Goal: Transaction & Acquisition: Purchase product/service

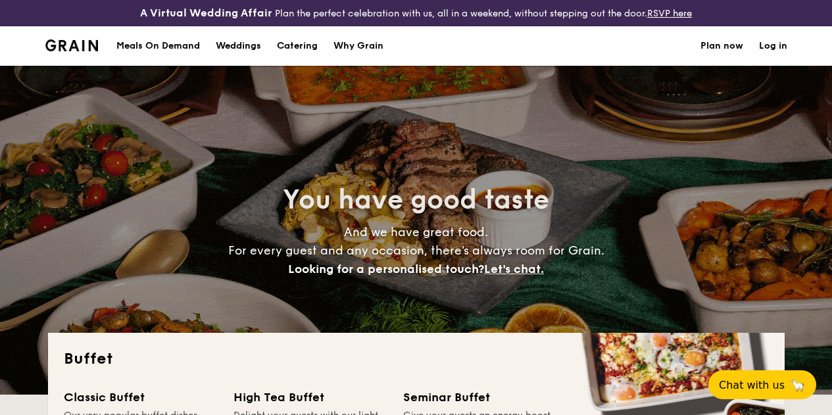
select select
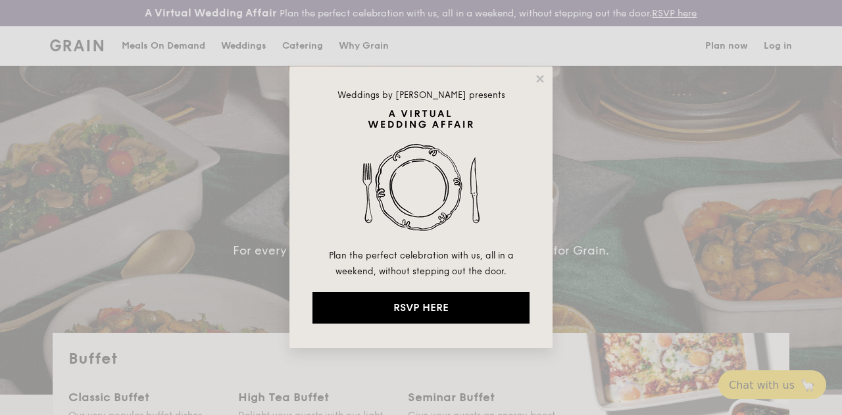
click at [547, 76] on div "Weddings by Grain presents Plan the perfect celebration with us, all in a weeke…" at bounding box center [420, 206] width 263 height 281
click at [543, 78] on icon at bounding box center [540, 79] width 12 height 12
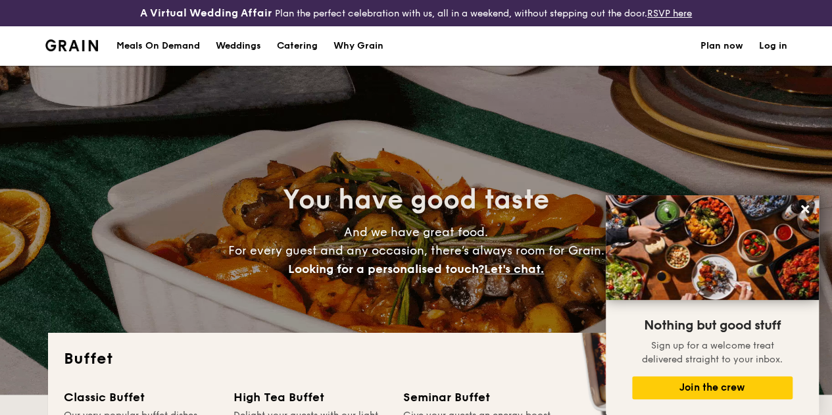
click at [166, 57] on div "Meals On Demand" at bounding box center [158, 45] width 84 height 39
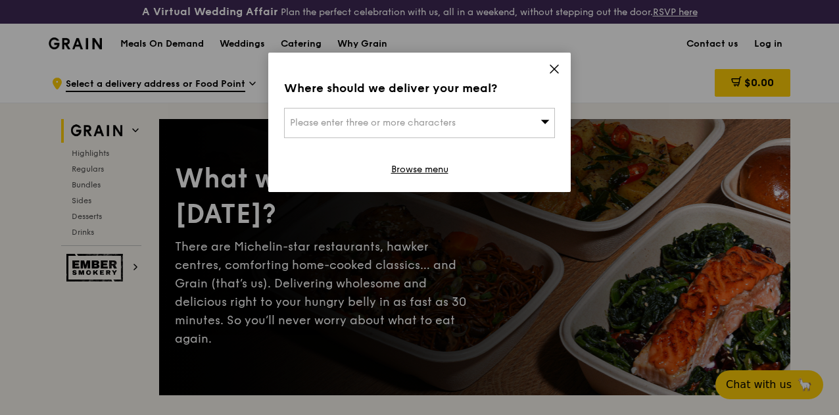
click at [554, 66] on icon at bounding box center [555, 69] width 12 height 12
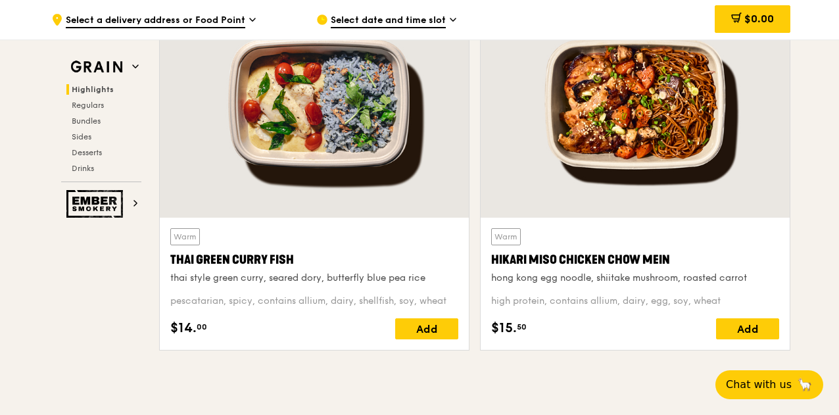
scroll to position [526, 0]
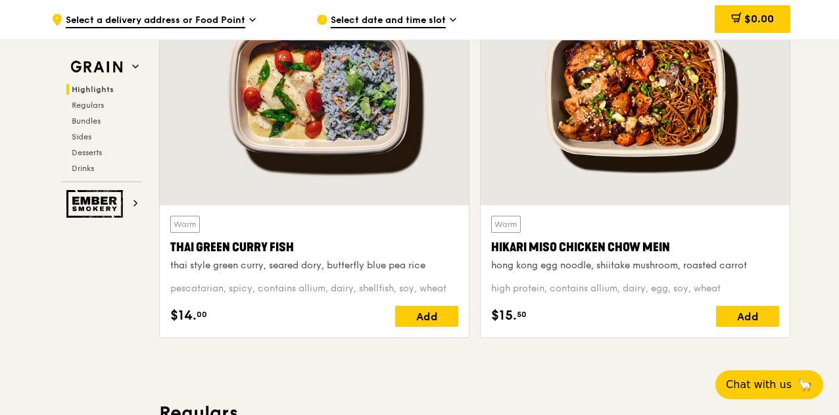
click at [224, 19] on span "Select a delivery address or Food Point" at bounding box center [156, 21] width 180 height 14
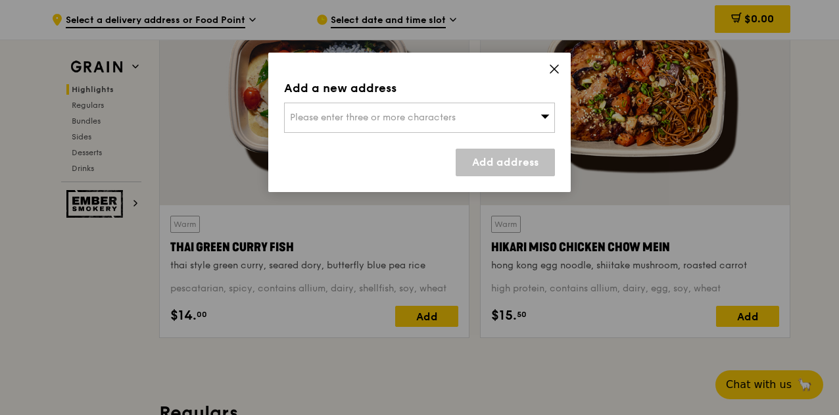
click at [372, 120] on span "Please enter three or more characters" at bounding box center [373, 117] width 166 height 11
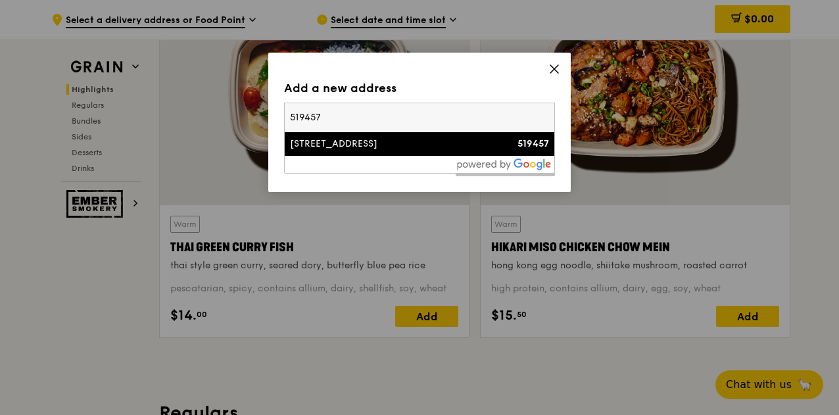
type input "519457"
click at [370, 148] on div "[STREET_ADDRESS]" at bounding box center [387, 143] width 195 height 13
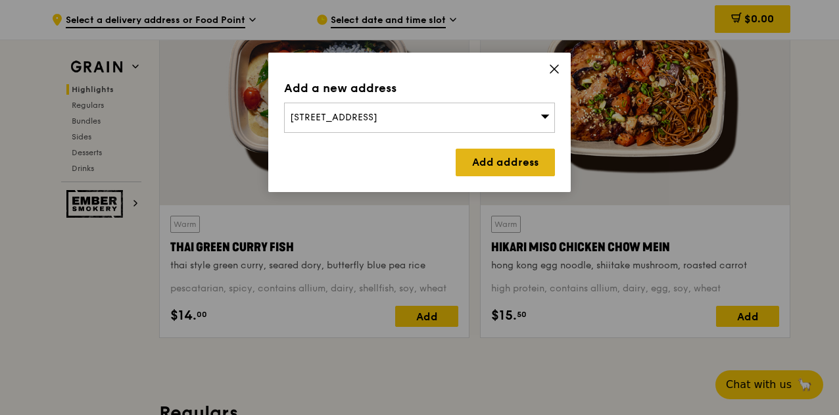
click at [496, 159] on link "Add address" at bounding box center [505, 163] width 99 height 28
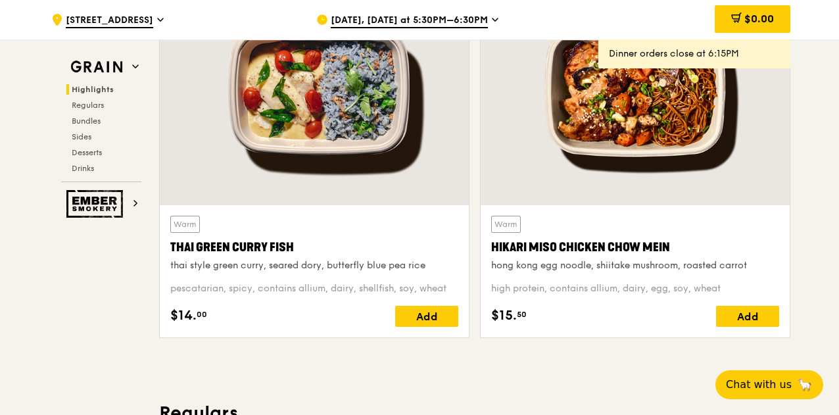
click at [371, 24] on span "[DATE], [DATE] at 5:30PM–6:30PM" at bounding box center [409, 21] width 157 height 14
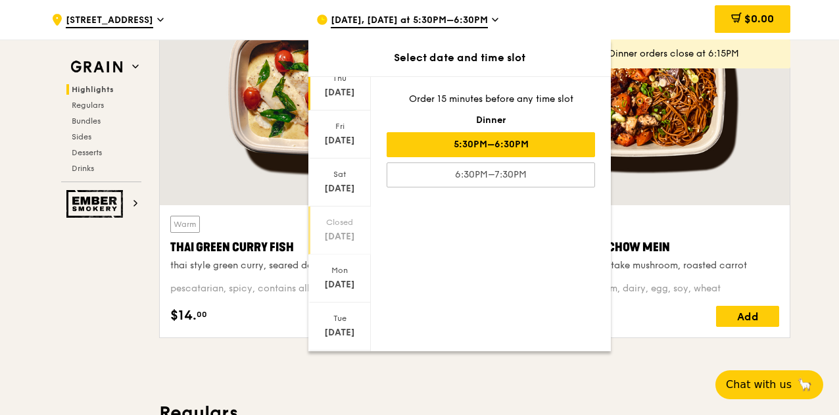
scroll to position [66, 0]
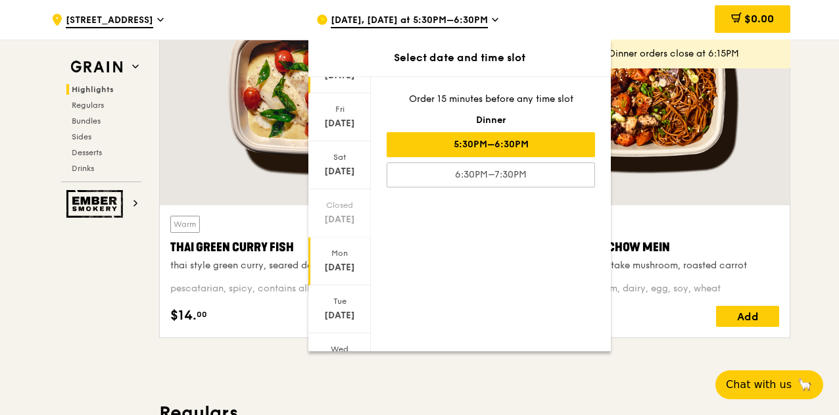
click at [342, 266] on div "[DATE]" at bounding box center [339, 267] width 59 height 13
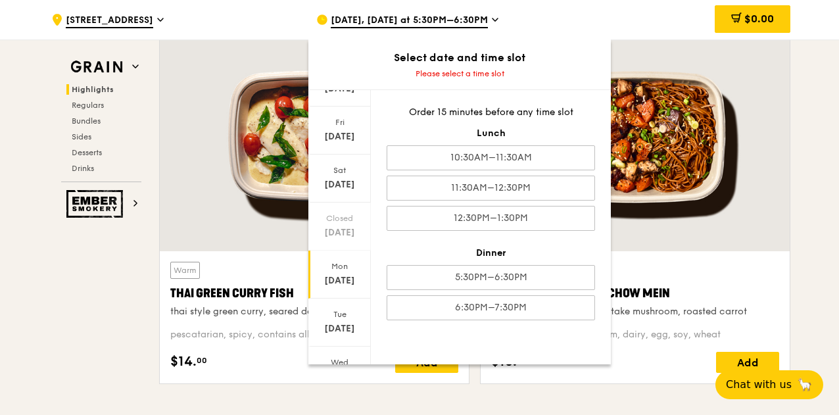
scroll to position [460, 0]
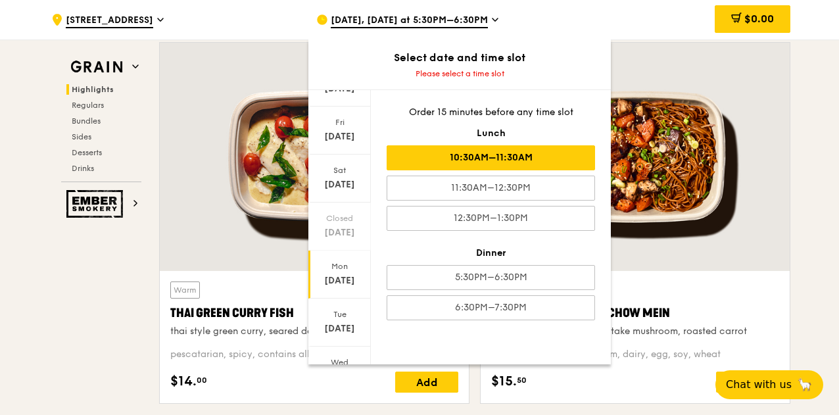
click at [438, 158] on div "10:30AM–11:30AM" at bounding box center [491, 157] width 208 height 25
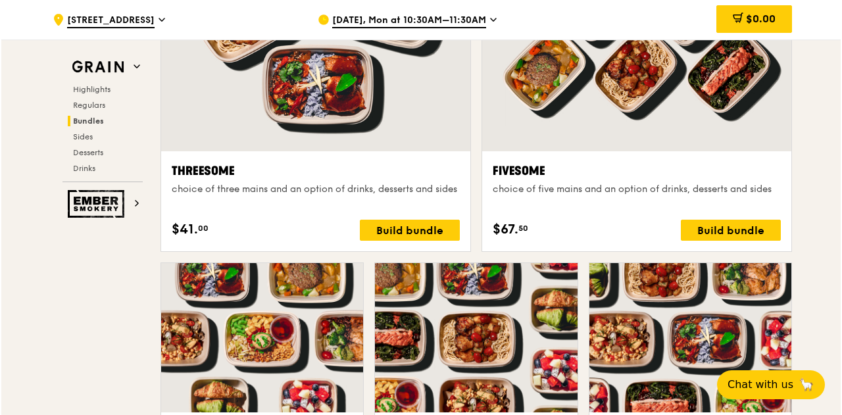
scroll to position [2368, 0]
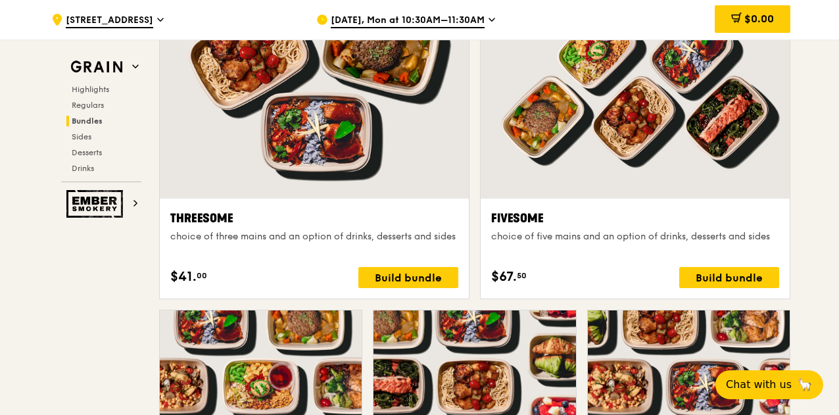
click at [631, 185] on div at bounding box center [635, 84] width 309 height 228
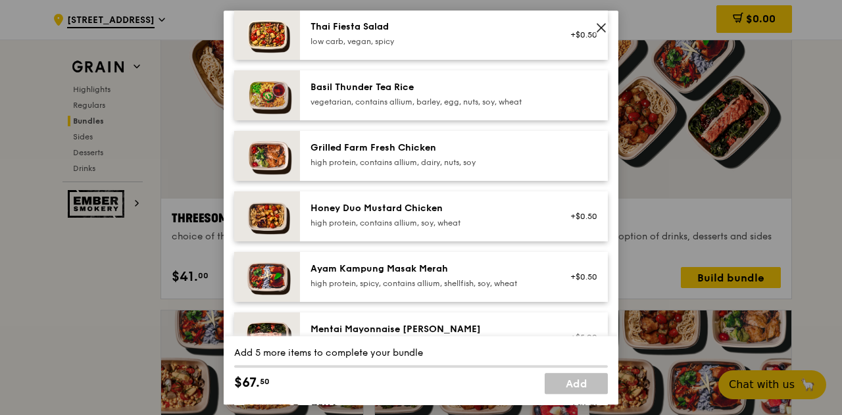
scroll to position [263, 0]
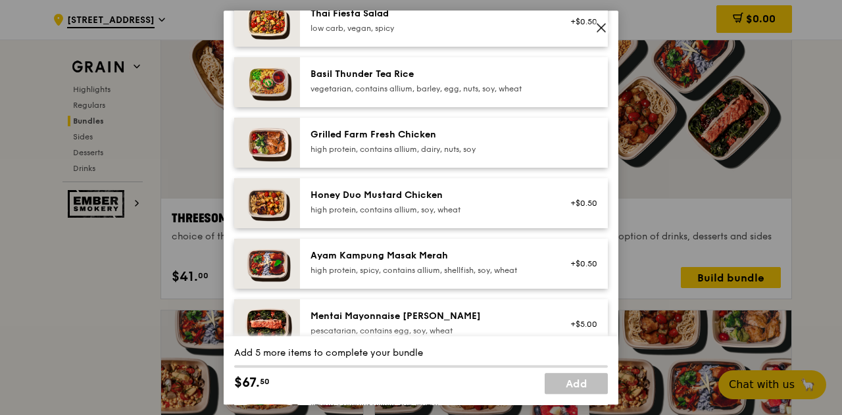
click at [535, 215] on div "high protein, contains allium, soy, wheat" at bounding box center [428, 210] width 236 height 11
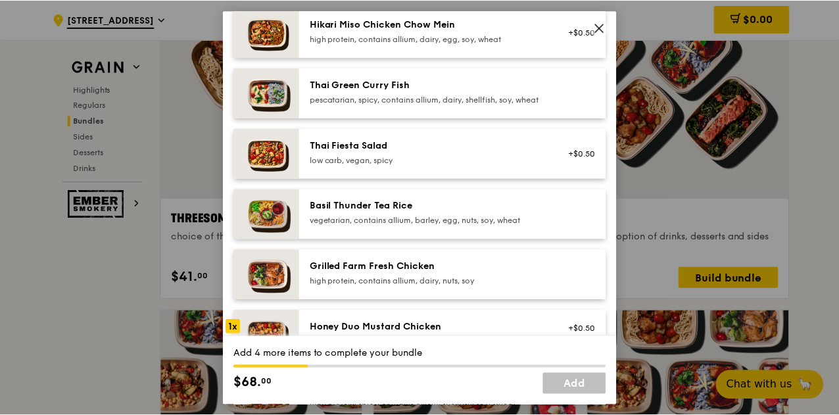
scroll to position [197, 0]
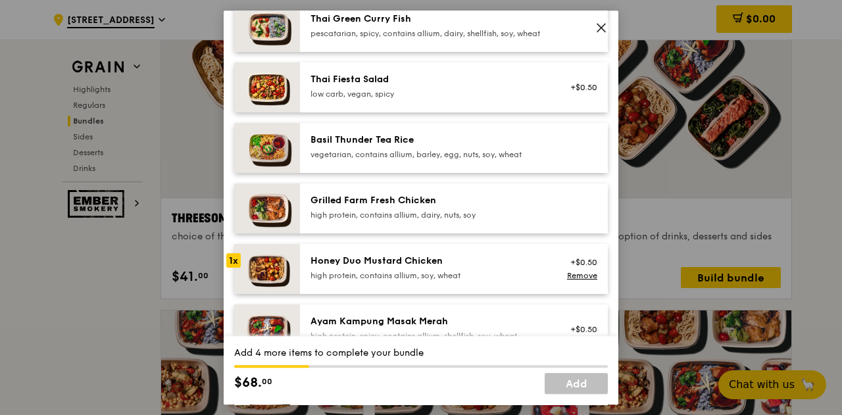
click at [492, 262] on div "Honey Duo Mustard Chicken high protein, contains allium, soy, wheat +$0.50 Remo…" at bounding box center [454, 269] width 308 height 50
click at [492, 260] on div "Honey Duo Mustard Chicken high protein, contains allium, soy, wheat +$0.50 Remo…" at bounding box center [454, 269] width 308 height 50
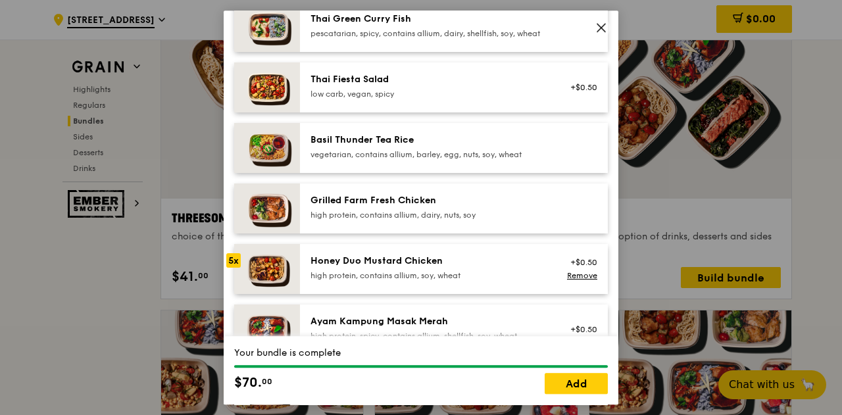
click at [597, 28] on icon at bounding box center [601, 28] width 12 height 12
